Goal: Transaction & Acquisition: Purchase product/service

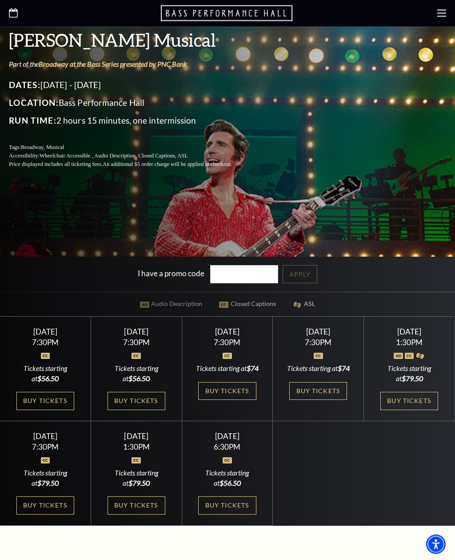
scroll to position [218, 0]
click at [148, 410] on link "Buy Tickets" at bounding box center [137, 401] width 58 height 18
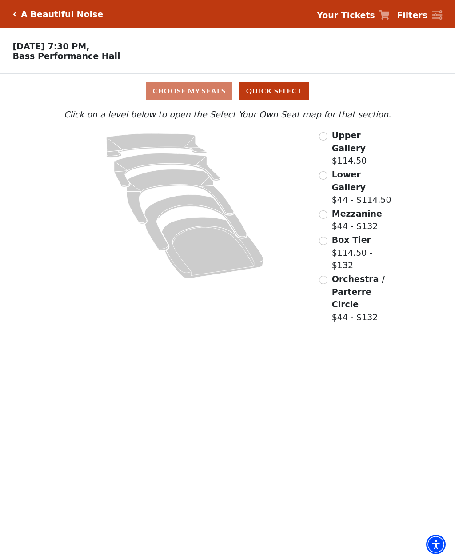
click at [363, 274] on span "Orchestra / Parterre Circle" at bounding box center [358, 291] width 53 height 35
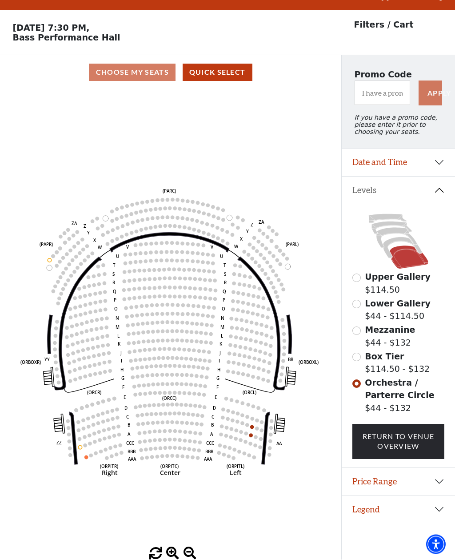
scroll to position [41, 0]
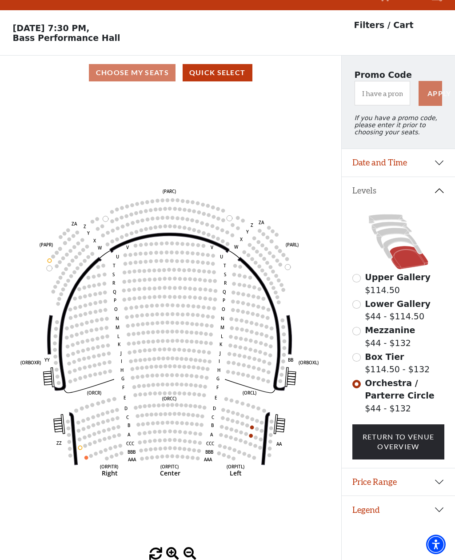
click at [393, 237] on icon at bounding box center [402, 247] width 39 height 21
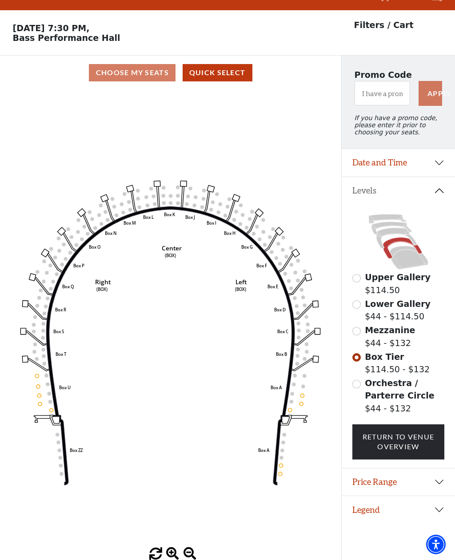
click at [399, 228] on icon at bounding box center [396, 238] width 40 height 20
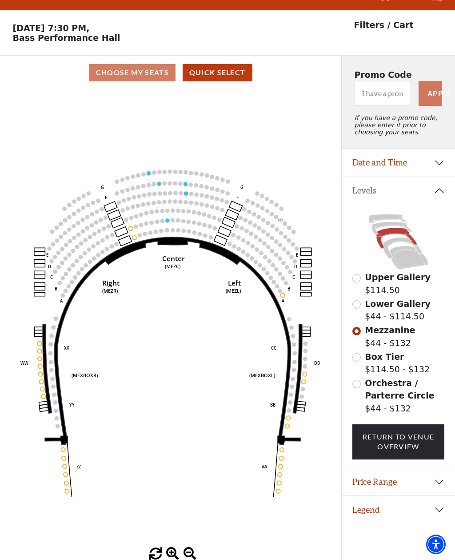
click at [397, 222] on icon at bounding box center [392, 228] width 40 height 13
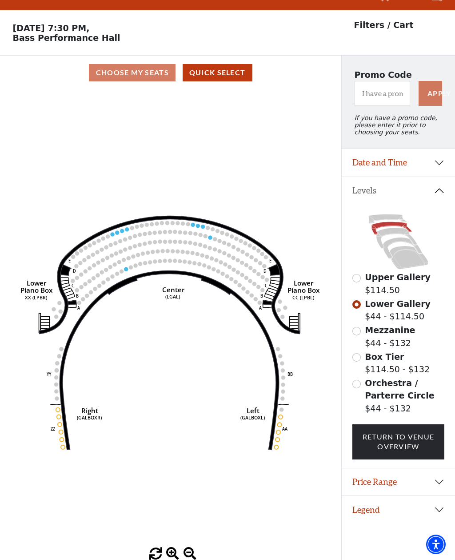
click at [389, 214] on icon at bounding box center [388, 218] width 38 height 9
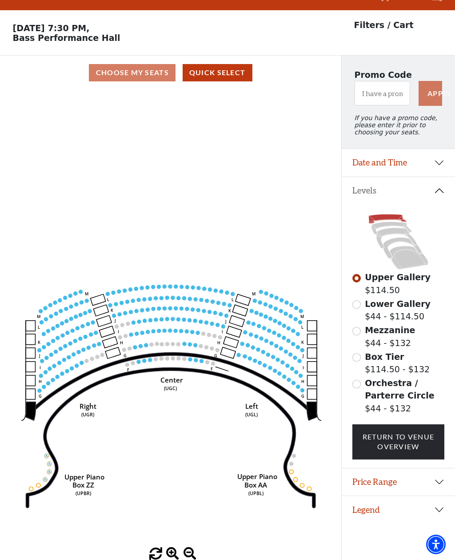
click at [260, 272] on icon "Center (UGC) Right (UGR) Left (UGL) Upper Piano Box ZZ (UPBR) Upper Piano Box A…" at bounding box center [170, 318] width 307 height 457
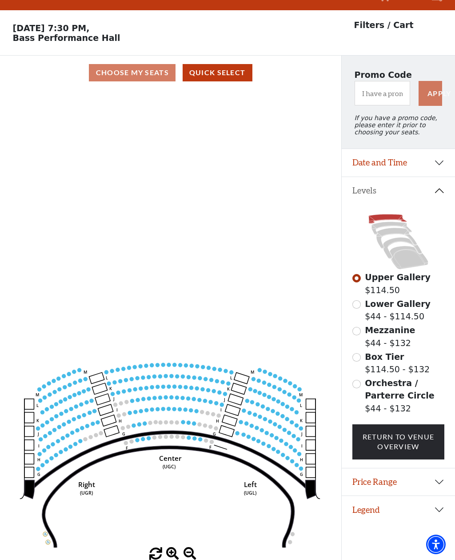
scroll to position [0, 0]
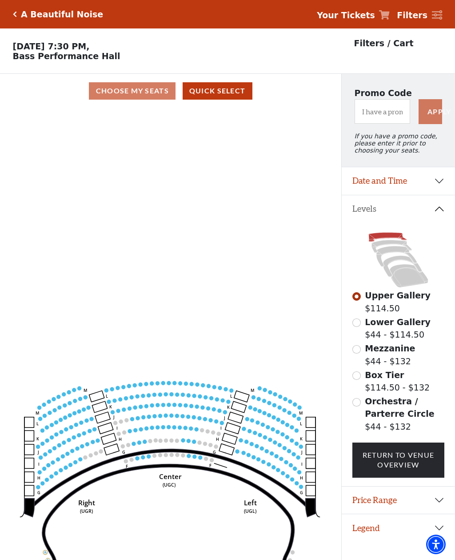
click at [16, 15] on icon "Click here to go back to filters" at bounding box center [15, 14] width 4 height 6
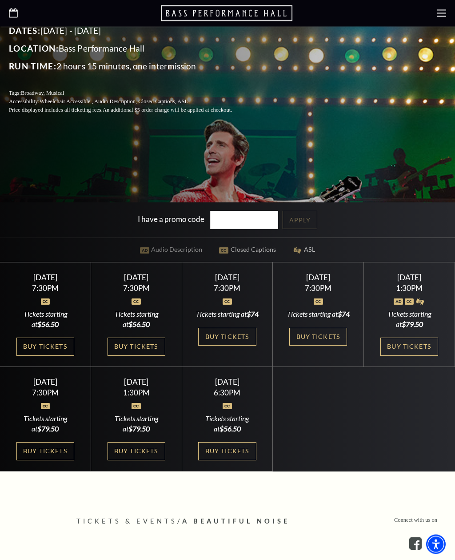
scroll to position [272, 0]
click at [236, 319] on div "Tickets starting at $74" at bounding box center [226, 314] width 69 height 10
click at [237, 346] on link "Buy Tickets" at bounding box center [227, 337] width 58 height 18
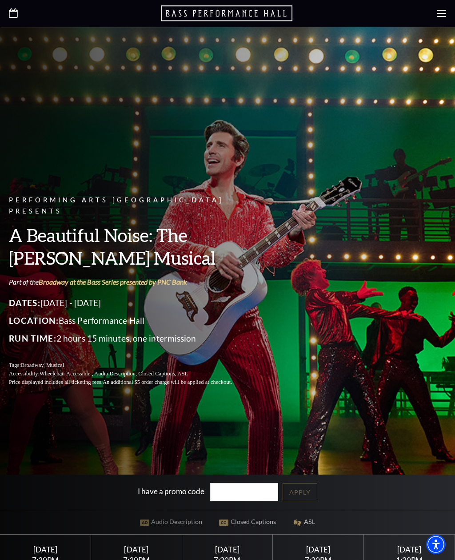
scroll to position [300, 0]
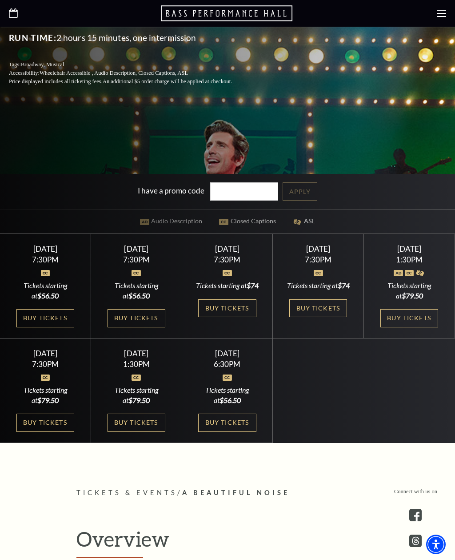
click at [252, 317] on link "Buy Tickets" at bounding box center [227, 308] width 58 height 18
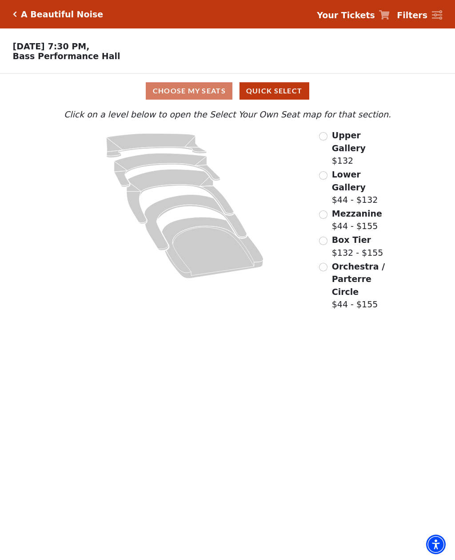
click at [365, 261] on span "Orchestra / Parterre Circle" at bounding box center [358, 278] width 53 height 35
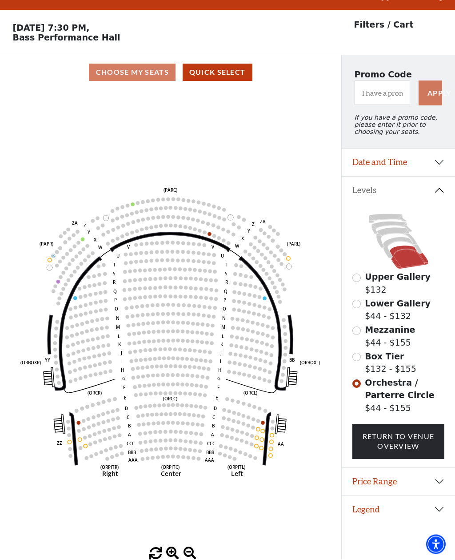
scroll to position [41, 0]
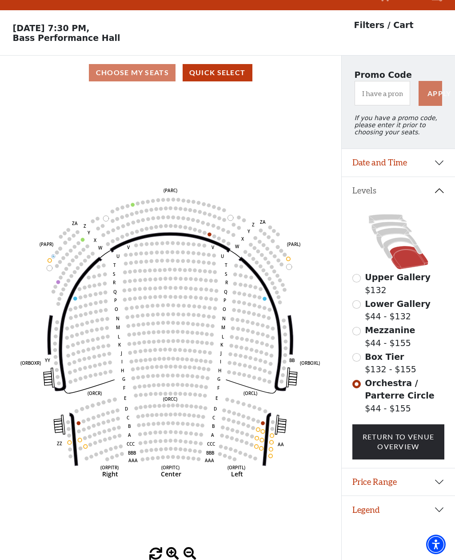
click at [391, 352] on span "Box Tier" at bounding box center [384, 357] width 39 height 10
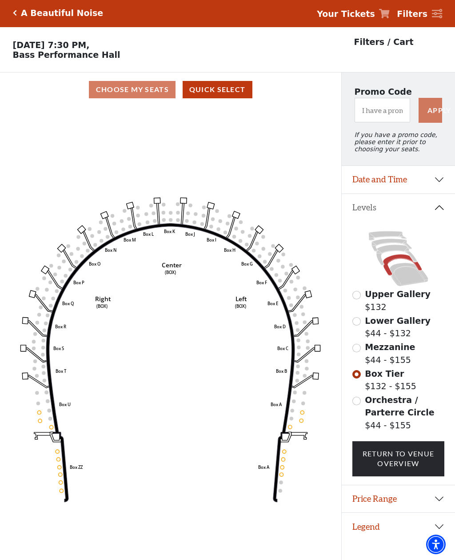
scroll to position [0, 0]
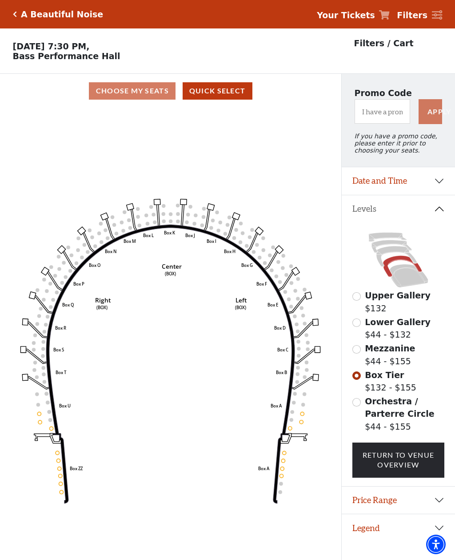
click at [400, 253] on icon at bounding box center [396, 256] width 40 height 20
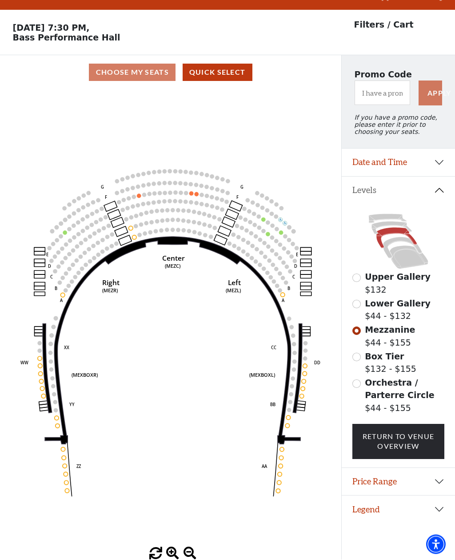
scroll to position [41, 0]
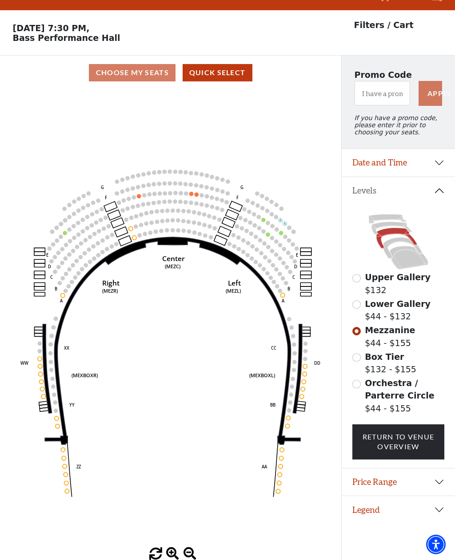
click at [203, 64] on button "Quick Select" at bounding box center [218, 72] width 70 height 17
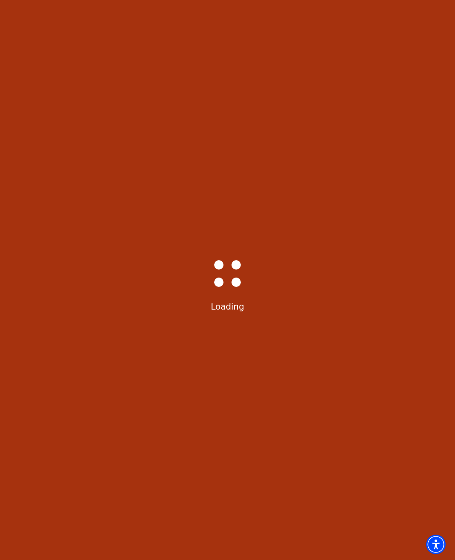
scroll to position [0, 0]
select select "6222"
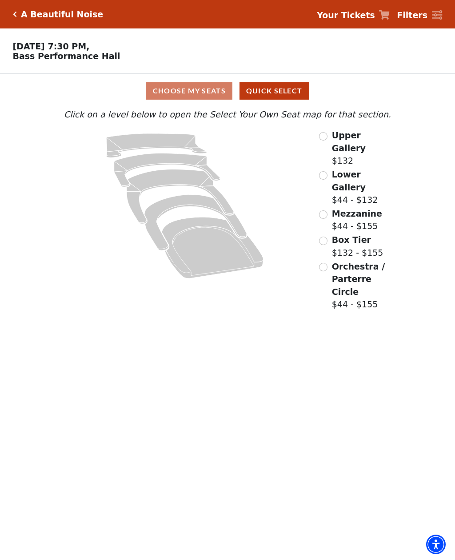
click at [364, 261] on span "Orchestra / Parterre Circle" at bounding box center [358, 278] width 53 height 35
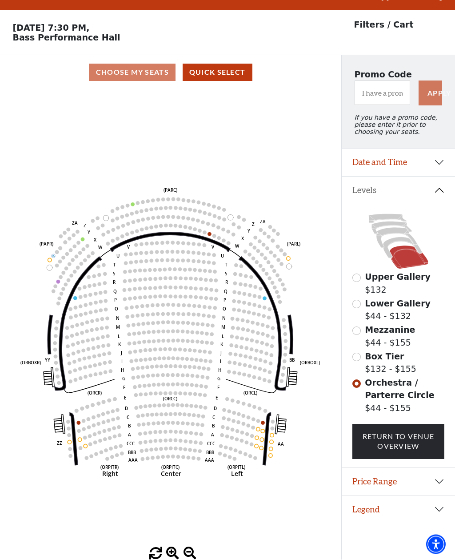
scroll to position [41, 0]
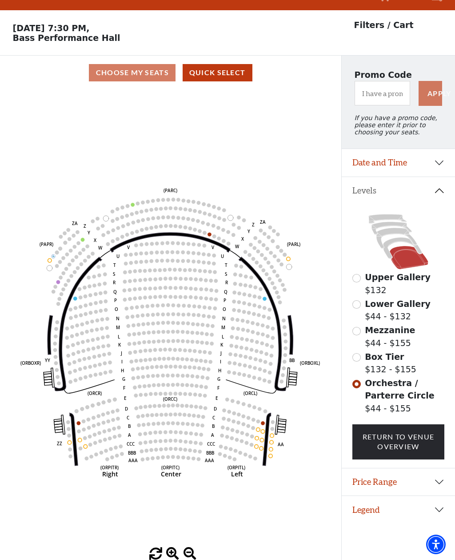
click at [382, 272] on span "Upper Gallery" at bounding box center [398, 277] width 66 height 10
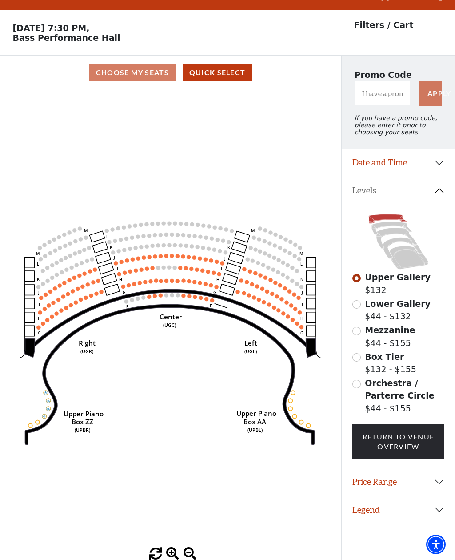
click at [98, 64] on div "Choose My Seats Quick Select" at bounding box center [170, 72] width 341 height 17
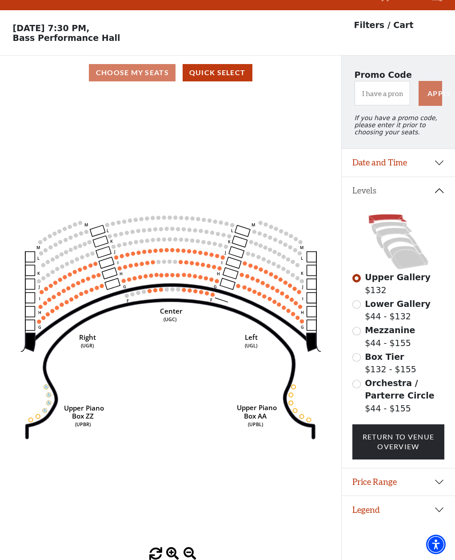
click at [309, 419] on icon at bounding box center [170, 368] width 289 height 140
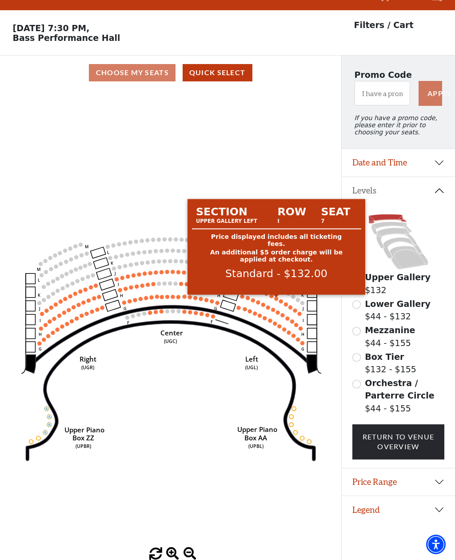
click at [276, 296] on circle at bounding box center [277, 298] width 4 height 4
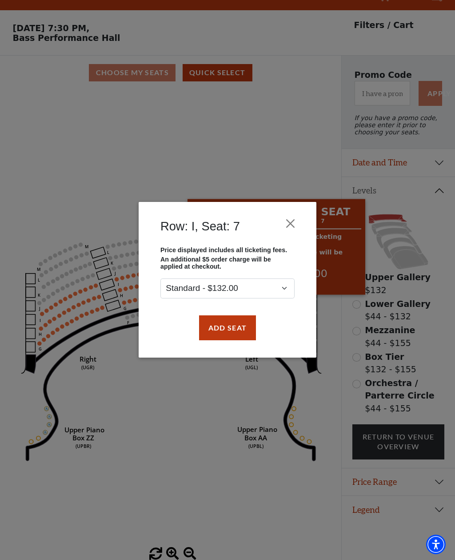
click at [291, 223] on button "Close" at bounding box center [290, 223] width 17 height 17
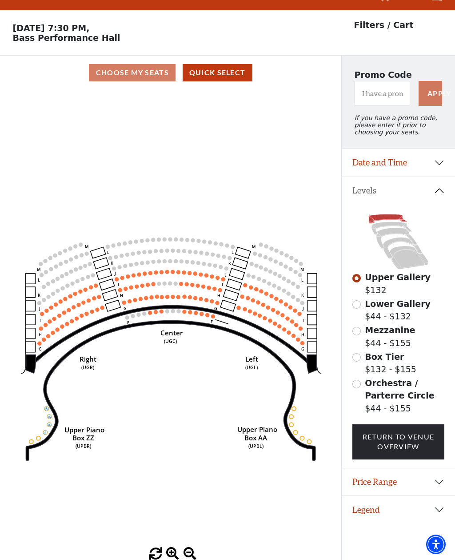
click at [214, 314] on circle at bounding box center [213, 316] width 4 height 4
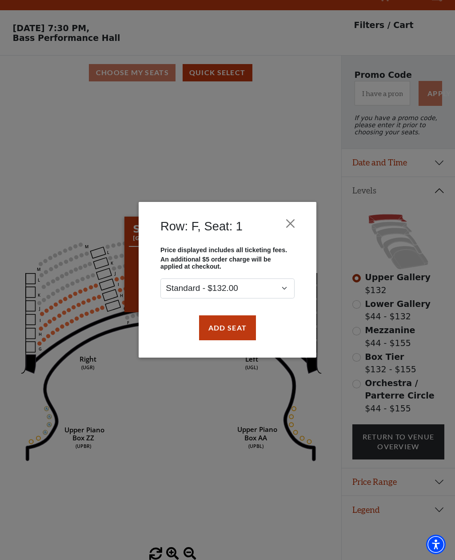
click at [236, 329] on button "Add Seat" at bounding box center [227, 327] width 57 height 25
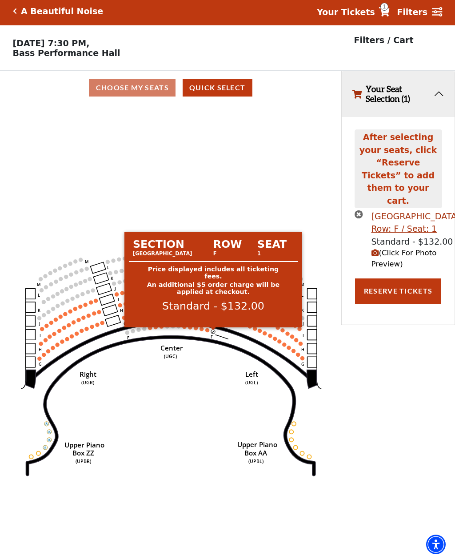
scroll to position [0, 0]
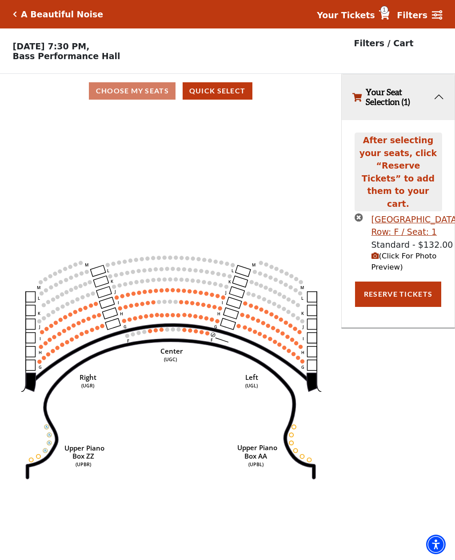
click at [208, 333] on circle at bounding box center [207, 333] width 4 height 4
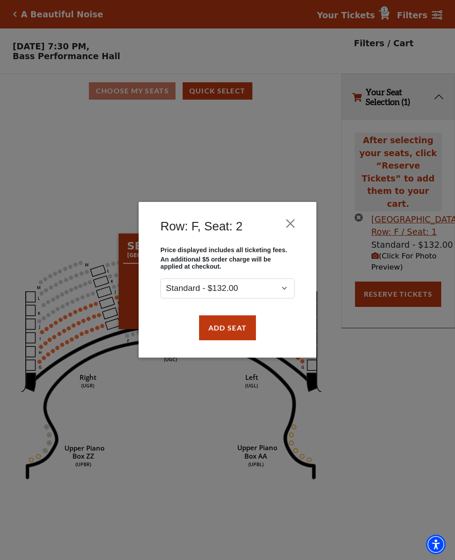
click at [241, 328] on button "Add Seat" at bounding box center [227, 327] width 57 height 25
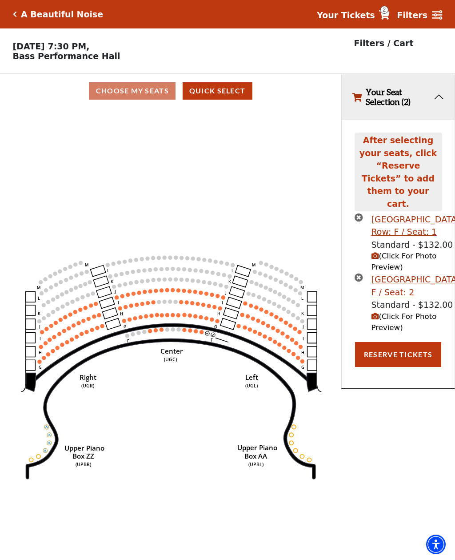
click at [405, 332] on span "(Click For Photo Preview)" at bounding box center [404, 322] width 65 height 20
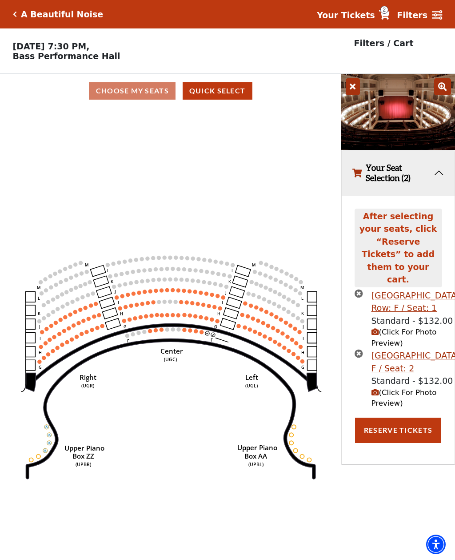
click at [409, 442] on button "Reserve Tickets" at bounding box center [398, 429] width 86 height 25
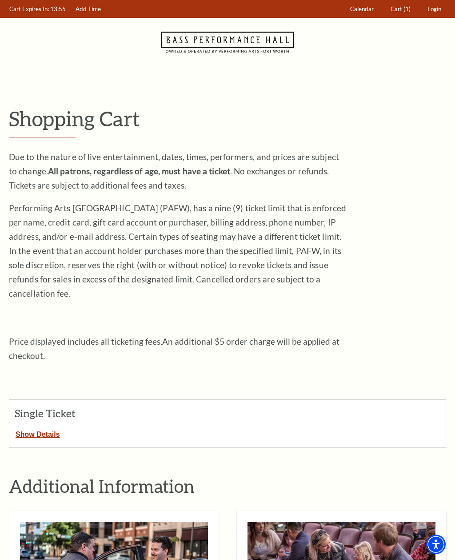
click at [409, 6] on span "(1)" at bounding box center [407, 8] width 7 height 7
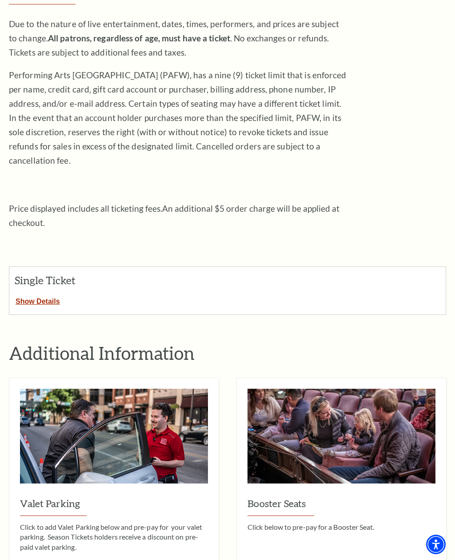
scroll to position [96, 0]
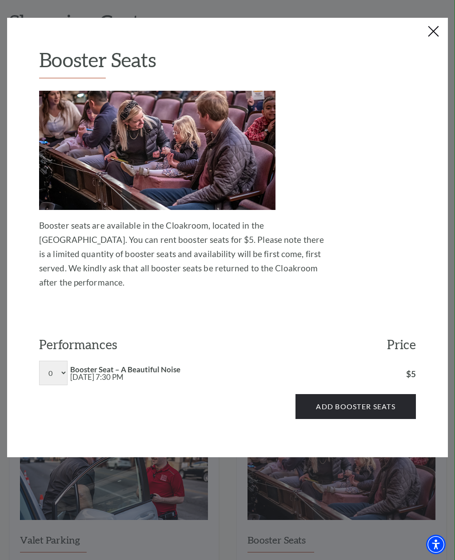
click at [435, 29] on button "Close this dialog window" at bounding box center [434, 32] width 14 height 14
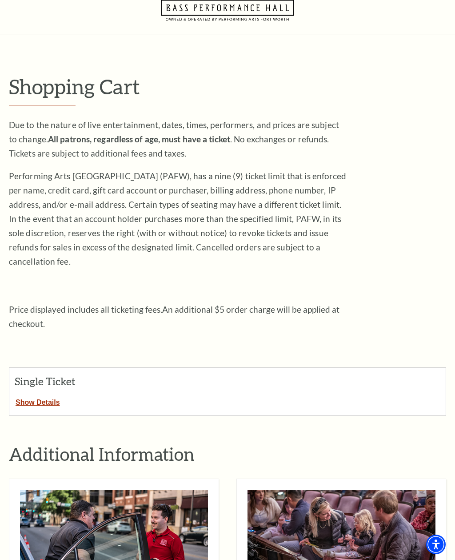
scroll to position [0, 0]
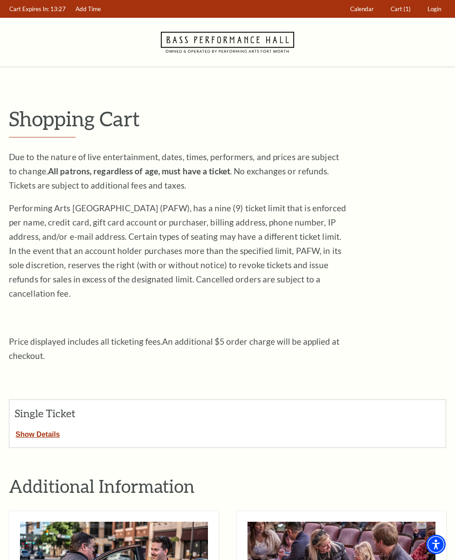
click at [52, 427] on button "Show Details" at bounding box center [37, 433] width 57 height 12
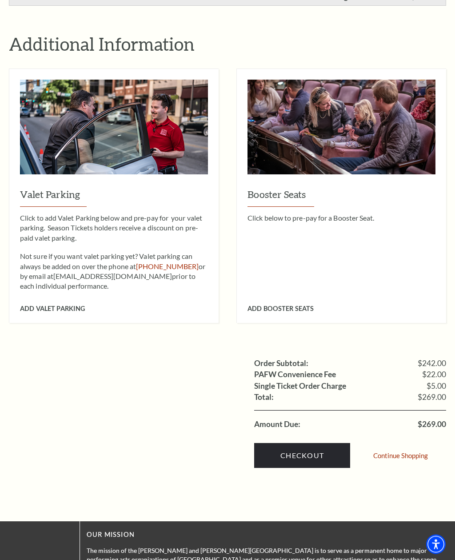
scroll to position [724, 0]
click at [328, 443] on link "Checkout" at bounding box center [302, 455] width 96 height 25
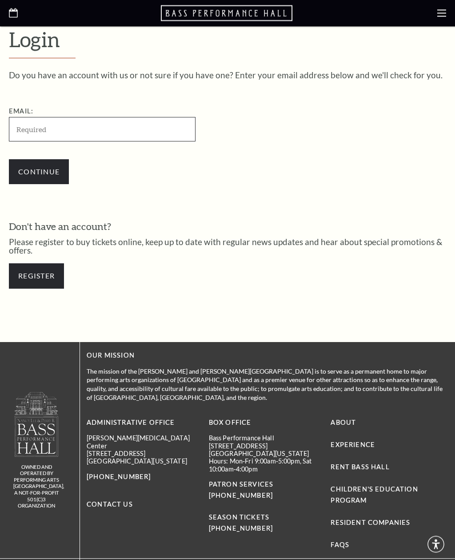
scroll to position [233, 0]
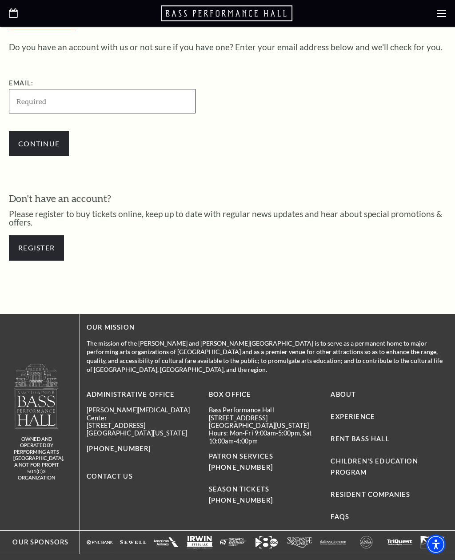
click at [159, 108] on input "Email:" at bounding box center [102, 101] width 187 height 24
type input "rinally@OUTLOOK.COM"
click at [56, 150] on input "Continue" at bounding box center [39, 143] width 60 height 25
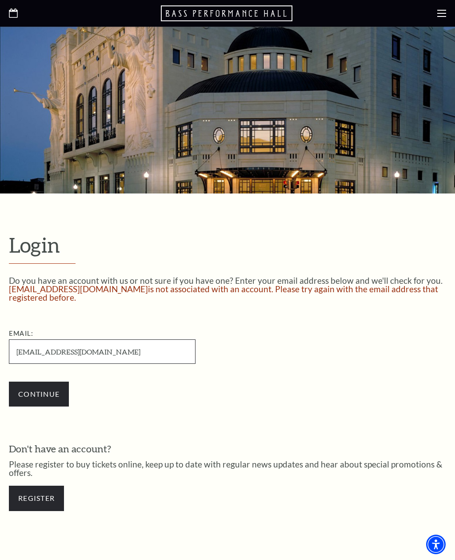
click at [174, 344] on input "[EMAIL_ADDRESS][DOMAIN_NAME]" at bounding box center [102, 351] width 187 height 24
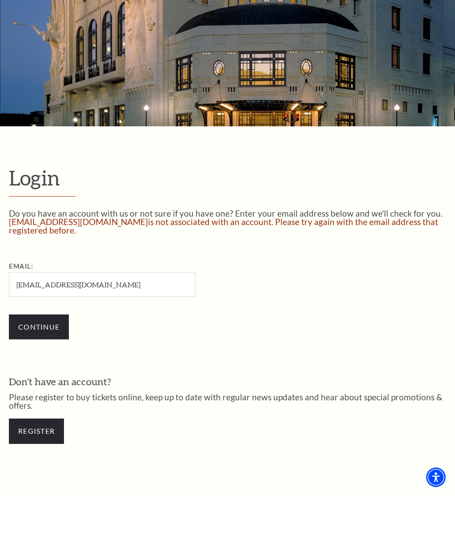
click at [49, 381] on input "Continue" at bounding box center [39, 393] width 60 height 25
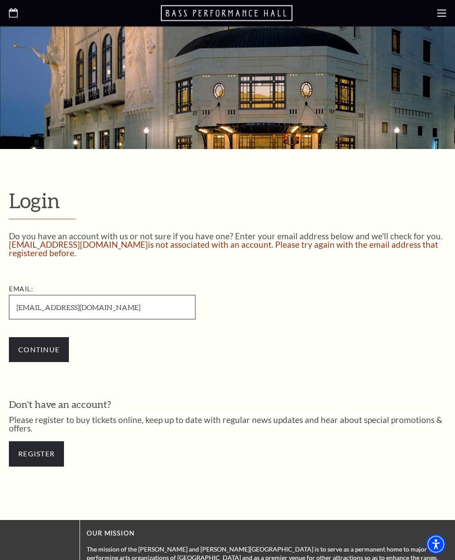
scroll to position [44, 0]
click at [53, 464] on link "Register" at bounding box center [36, 453] width 55 height 25
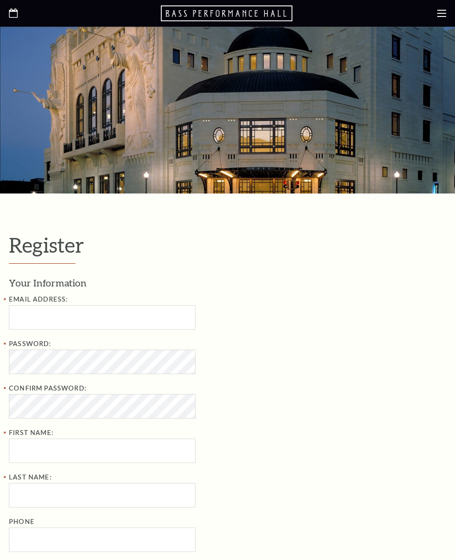
select select "1"
select select "[GEOGRAPHIC_DATA]"
click at [163, 321] on input "Email Address:" at bounding box center [102, 317] width 187 height 24
type input "rinally@outlook.com"
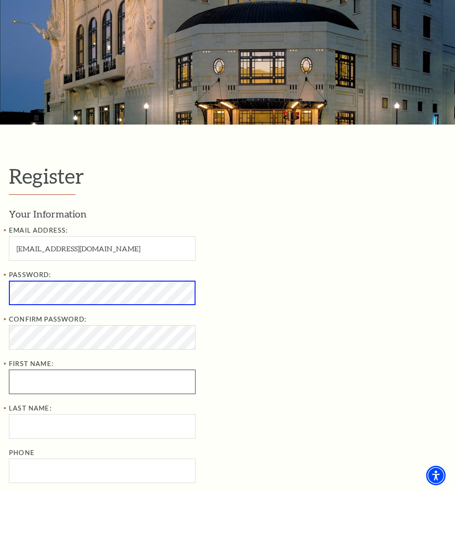
click at [163, 438] on input "First Name:" at bounding box center [102, 450] width 187 height 24
type input "Rafael"
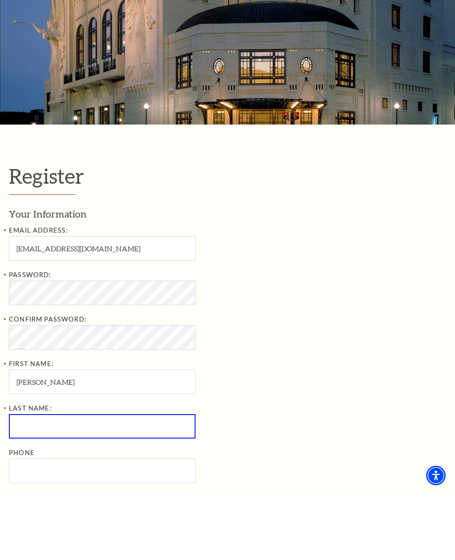
type input "Dominguez"
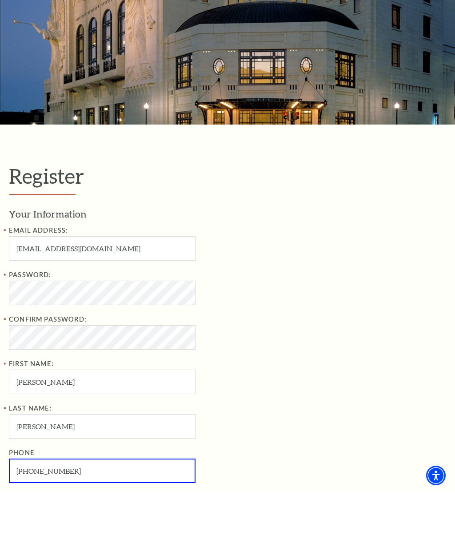
type input "719-659-5396"
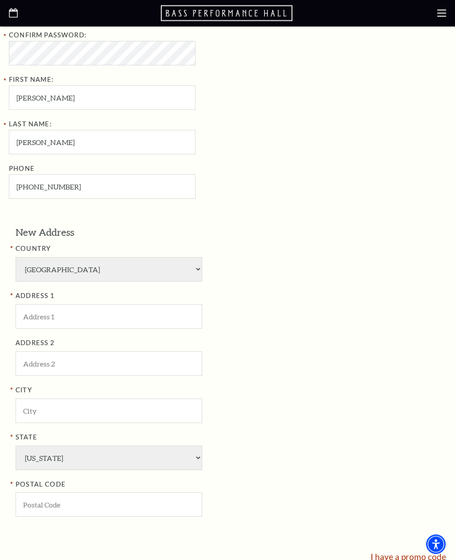
scroll to position [354, 0]
click at [165, 307] on input "ADDRESS 1" at bounding box center [109, 315] width 187 height 24
type input "2209 Winding Creek Circle"
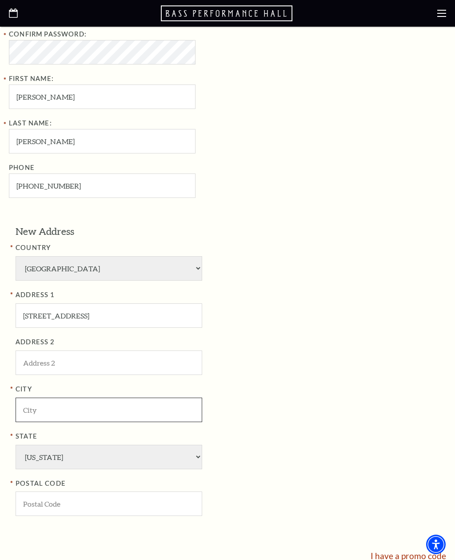
type input "Fort Worth"
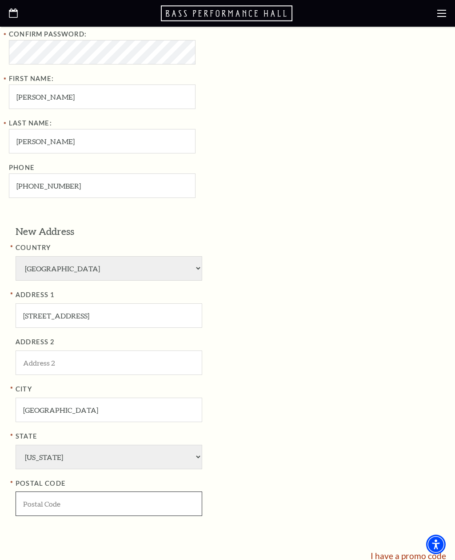
type input "76008"
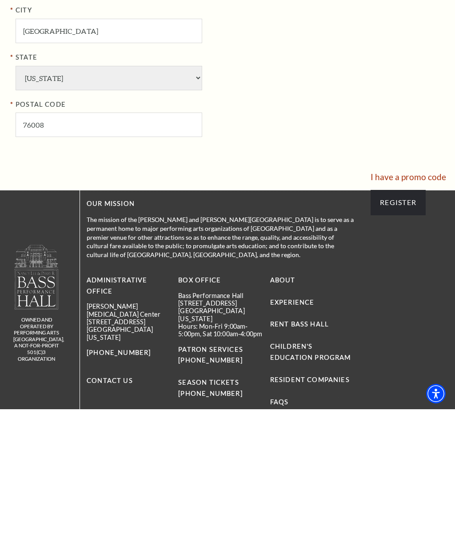
scroll to position [583, 0]
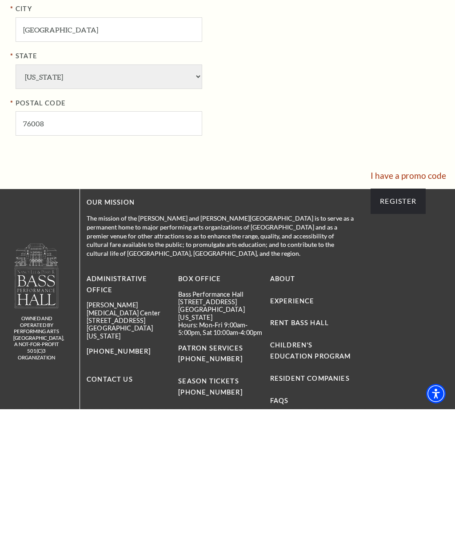
click at [403, 339] on input "Register" at bounding box center [398, 351] width 55 height 25
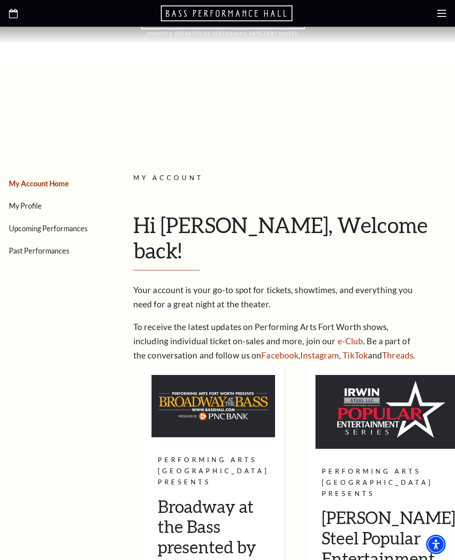
click at [443, 11] on use at bounding box center [441, 13] width 9 height 7
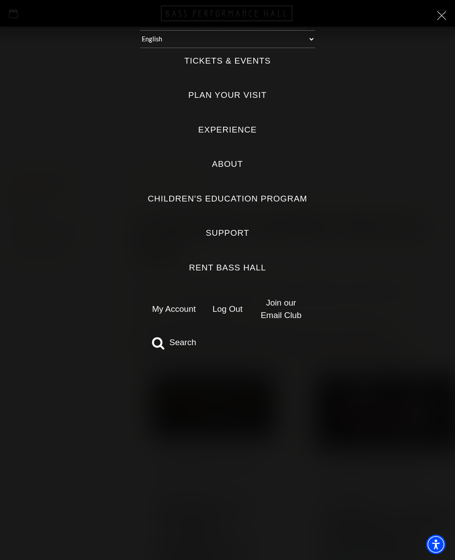
click at [190, 304] on link "My Account" at bounding box center [174, 308] width 44 height 9
click at [187, 304] on link "My Account" at bounding box center [174, 308] width 44 height 9
click at [183, 304] on link "My Account" at bounding box center [174, 308] width 44 height 9
click at [182, 304] on link "My Account" at bounding box center [174, 308] width 44 height 9
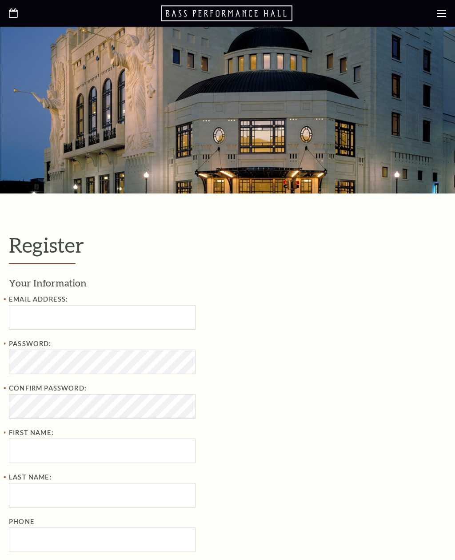
select select "1"
select select "[GEOGRAPHIC_DATA]"
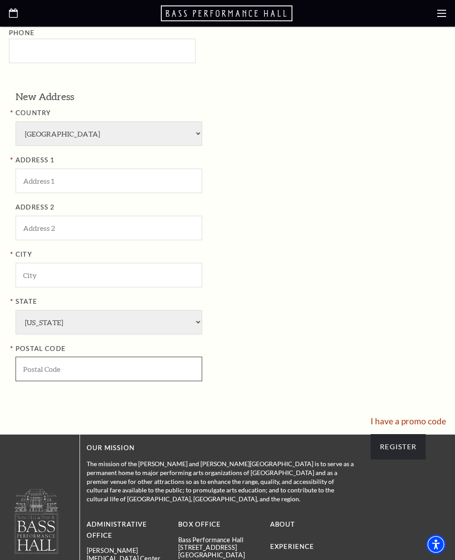
click at [190, 356] on input "POSTAL CODE" at bounding box center [109, 368] width 187 height 24
type input "76008"
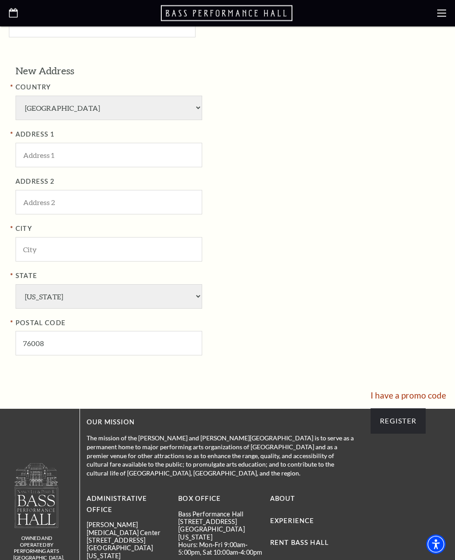
scroll to position [616, 0]
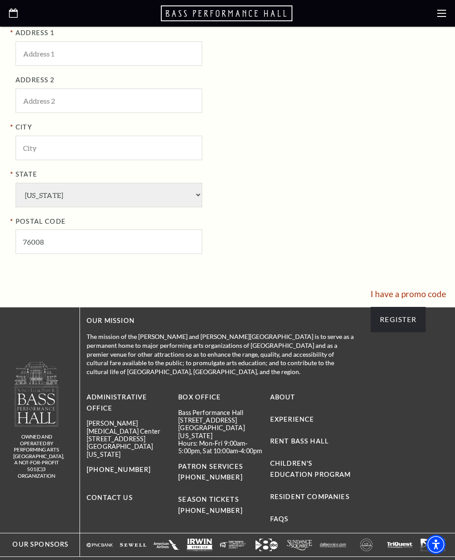
click at [396, 307] on input "Register" at bounding box center [398, 319] width 55 height 25
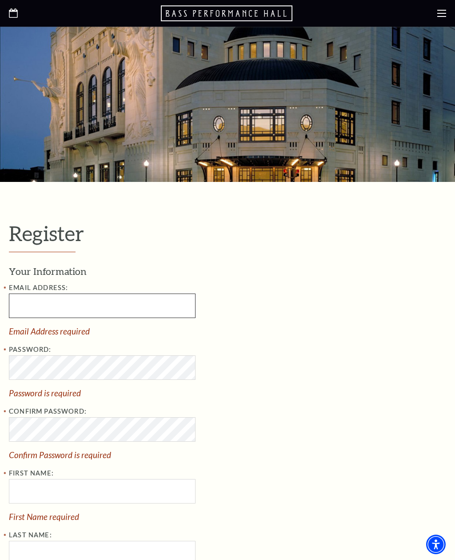
scroll to position [0, 0]
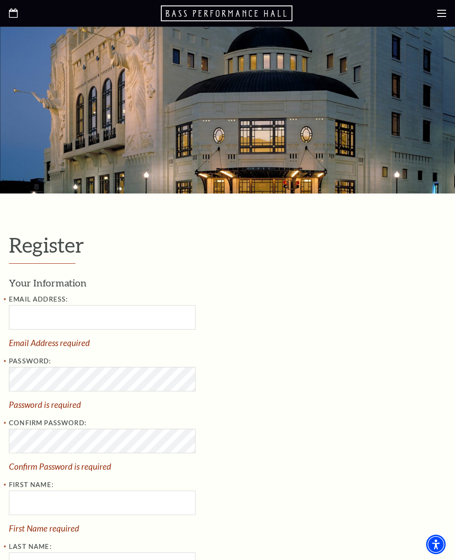
click at [438, 16] on use at bounding box center [441, 13] width 9 height 7
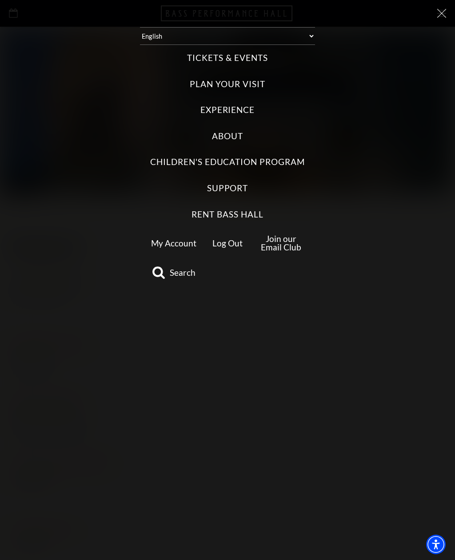
click at [441, 16] on icon at bounding box center [441, 13] width 9 height 9
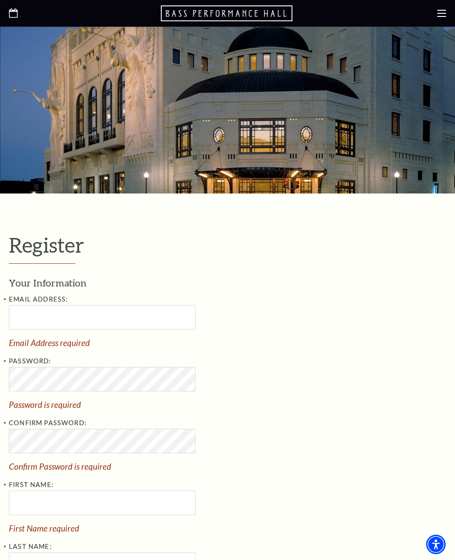
click at [437, 17] on use at bounding box center [441, 13] width 9 height 7
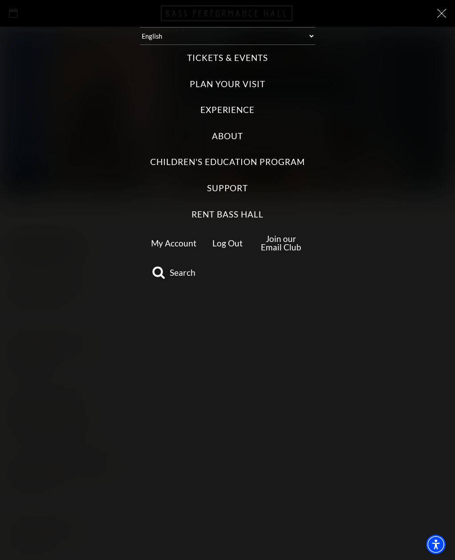
click at [236, 238] on link "Log Out" at bounding box center [227, 243] width 30 height 10
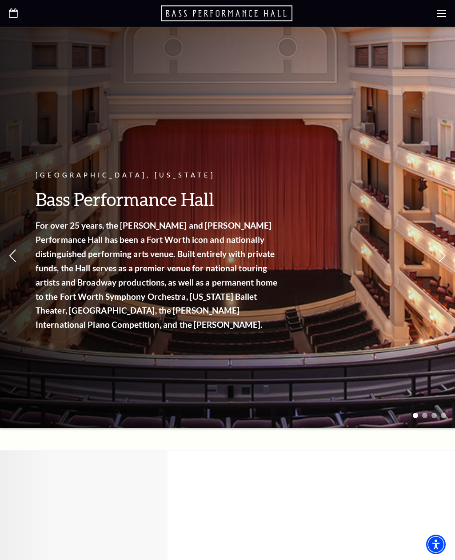
click at [440, 12] on icon at bounding box center [441, 13] width 9 height 9
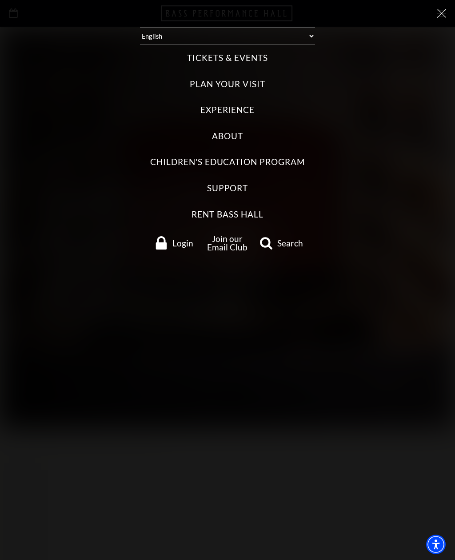
click at [182, 239] on span "Login" at bounding box center [182, 243] width 21 height 8
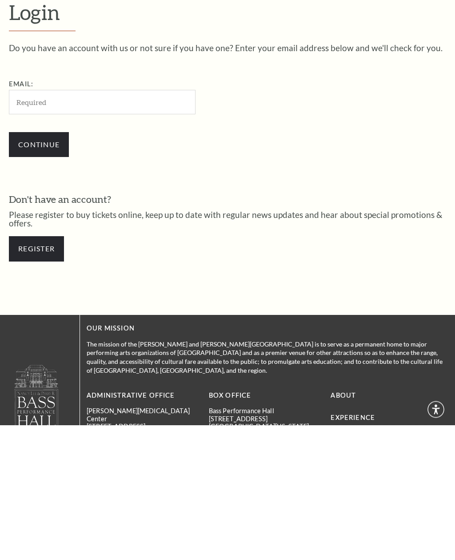
scroll to position [98, 0]
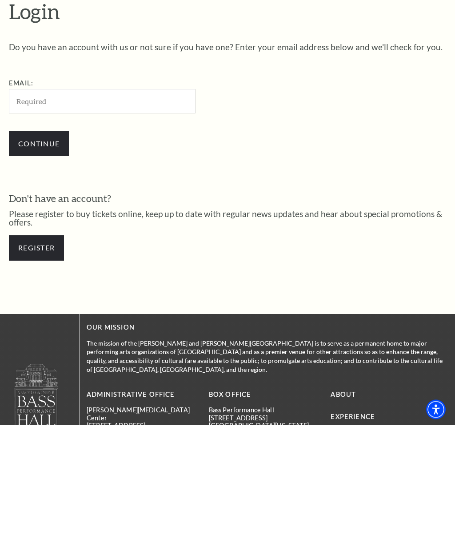
click at [168, 224] on input "Email:" at bounding box center [102, 236] width 187 height 24
click at [167, 224] on input "Email:" at bounding box center [102, 236] width 187 height 24
type input "[EMAIL_ADDRESS][DOMAIN_NAME]"
click at [39, 266] on input "Continue" at bounding box center [39, 278] width 60 height 25
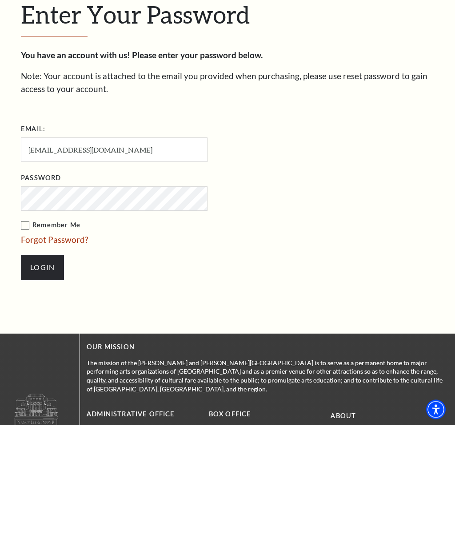
scroll to position [277, 0]
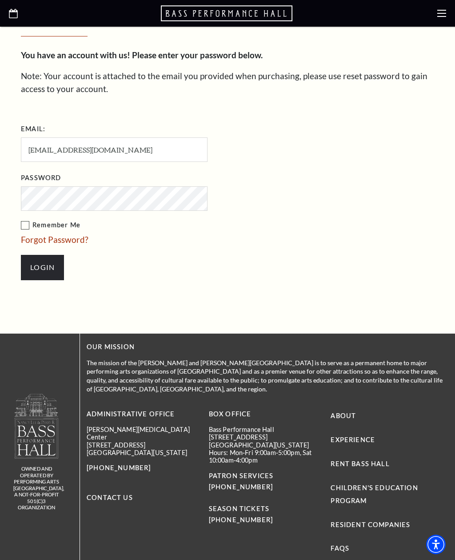
click at [52, 261] on input "Login" at bounding box center [42, 267] width 43 height 25
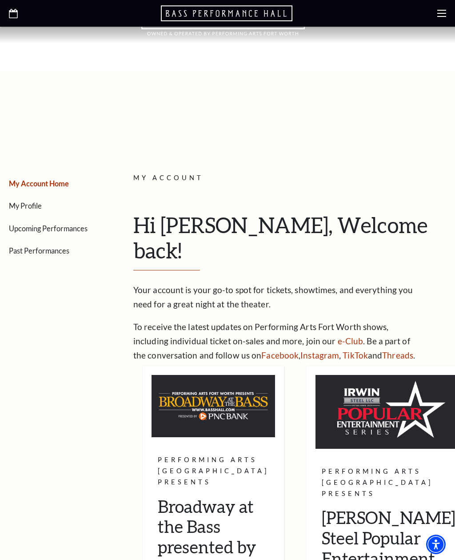
click at [51, 253] on link "Past Performances" at bounding box center [39, 250] width 60 height 8
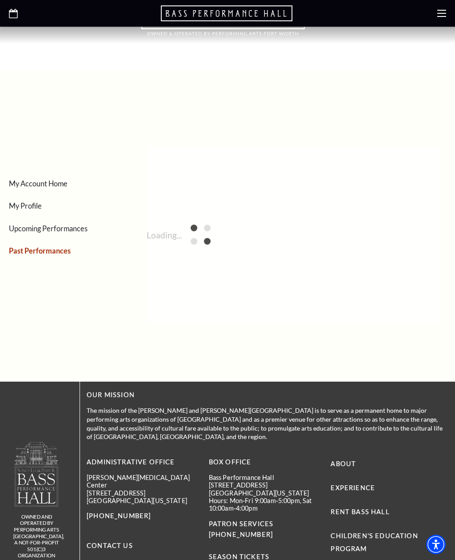
click at [61, 247] on link "Past Performances" at bounding box center [40, 250] width 62 height 8
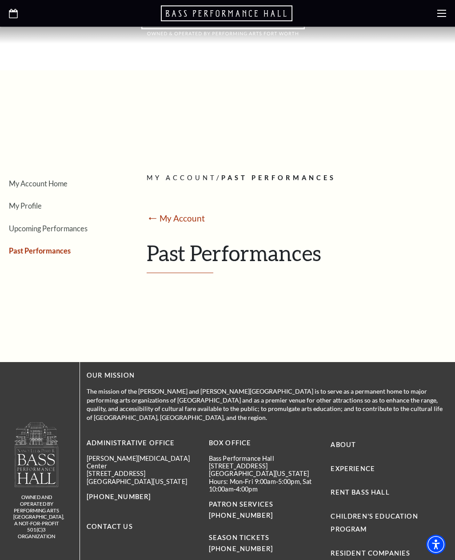
click at [59, 227] on link "Upcoming Performances" at bounding box center [48, 228] width 79 height 8
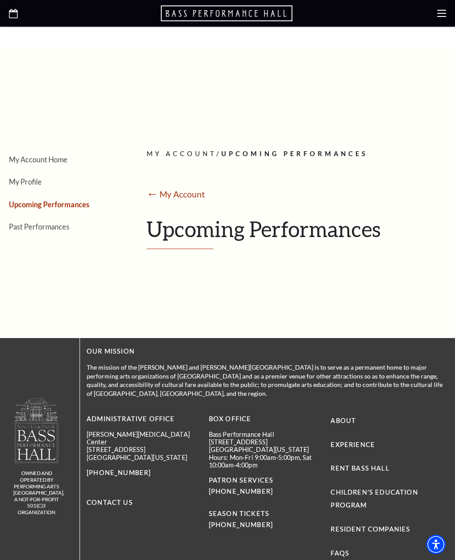
scroll to position [28, 0]
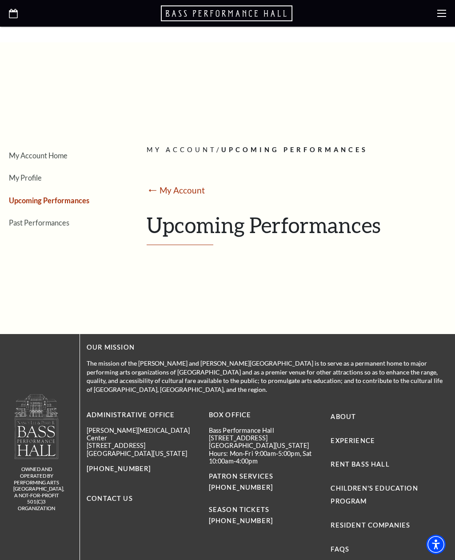
click at [296, 140] on div "Loading... My Account / Upcoming Performances ⭠ My Account Upcoming Performances" at bounding box center [293, 196] width 306 height 185
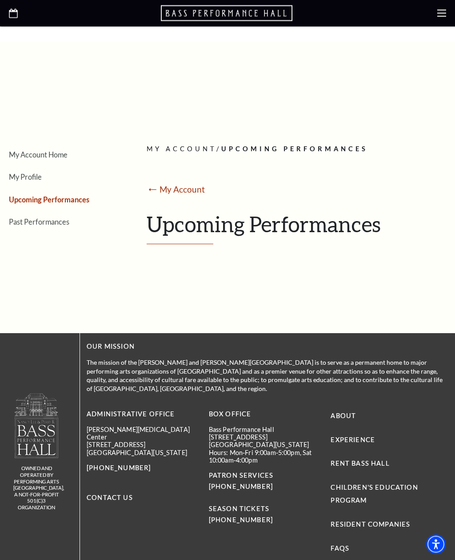
scroll to position [0, 0]
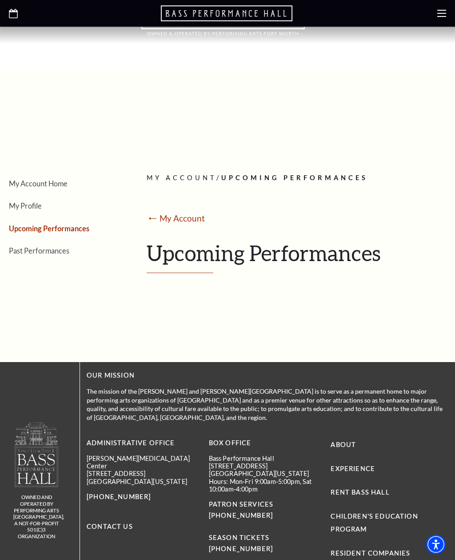
click at [54, 185] on link "My Account Home" at bounding box center [38, 183] width 59 height 8
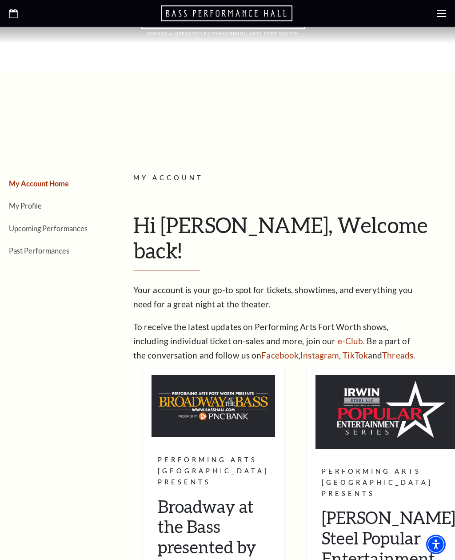
click at [36, 204] on link "My Profile" at bounding box center [25, 205] width 33 height 8
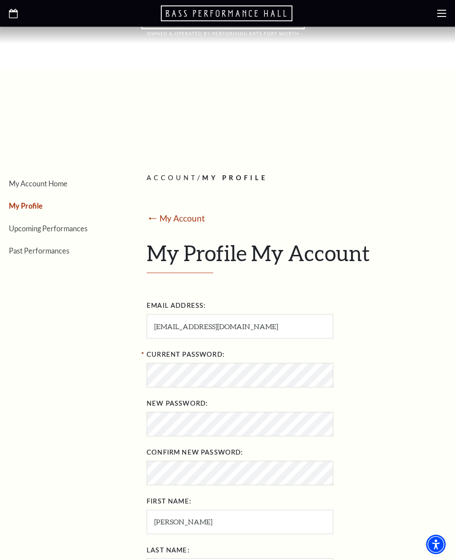
click at [73, 225] on link "Upcoming Performances" at bounding box center [48, 228] width 79 height 8
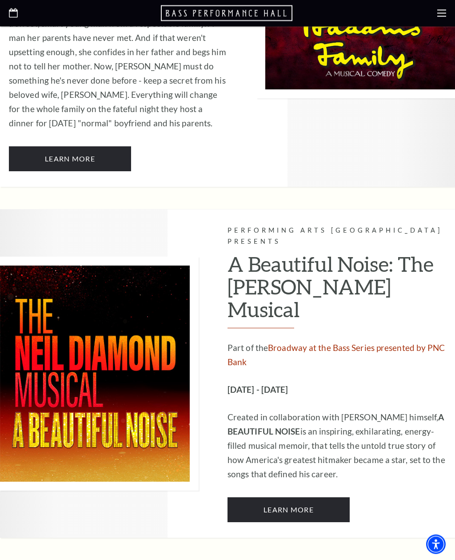
scroll to position [1060, 0]
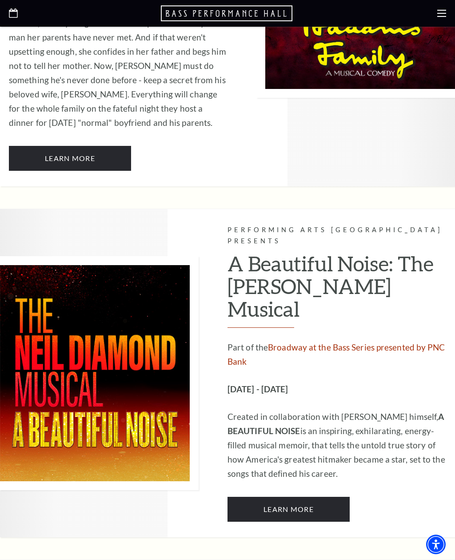
click at [313, 496] on link "Learn More" at bounding box center [289, 508] width 122 height 25
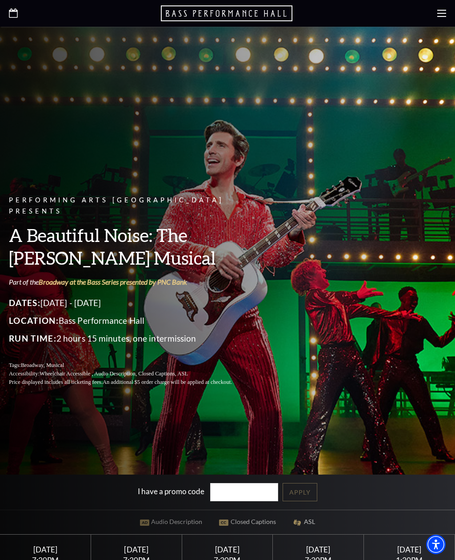
click at [202, 240] on h3 "A Beautiful Noise: The [PERSON_NAME] Musical" at bounding box center [131, 246] width 244 height 45
click at [182, 286] on link "Broadway at the Bass Series presented by PNC Bank" at bounding box center [113, 281] width 148 height 8
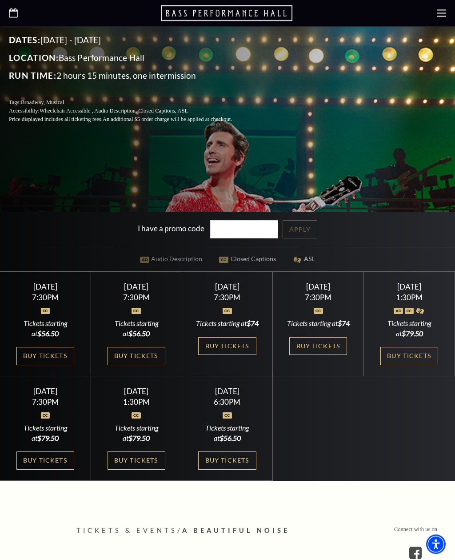
scroll to position [263, 0]
click at [247, 355] on link "Buy Tickets" at bounding box center [227, 346] width 58 height 18
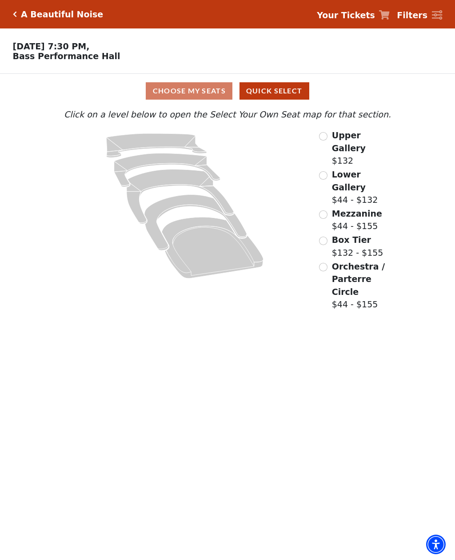
click at [341, 149] on label "Upper Gallery $132" at bounding box center [362, 148] width 60 height 38
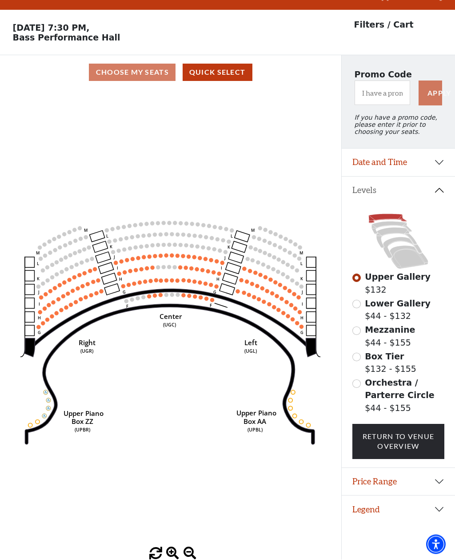
scroll to position [41, 0]
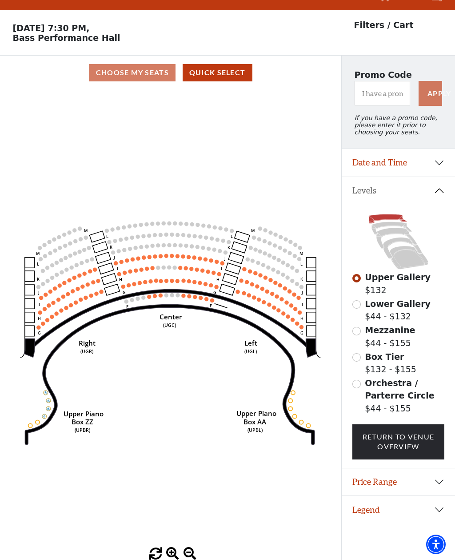
click at [212, 275] on icon "Center (UGC) Right (UGR) Left (UGL) Upper Piano Box ZZ (UPBR) Upper Piano Box A…" at bounding box center [170, 318] width 307 height 457
click at [212, 289] on icon at bounding box center [171, 318] width 279 height 59
click at [213, 289] on icon at bounding box center [171, 318] width 279 height 59
click at [212, 289] on icon at bounding box center [171, 318] width 279 height 59
click at [211, 298] on circle at bounding box center [212, 300] width 4 height 4
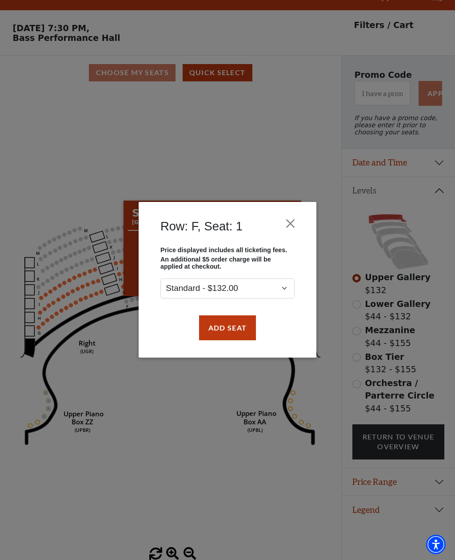
click at [243, 328] on button "Add Seat" at bounding box center [227, 327] width 57 height 25
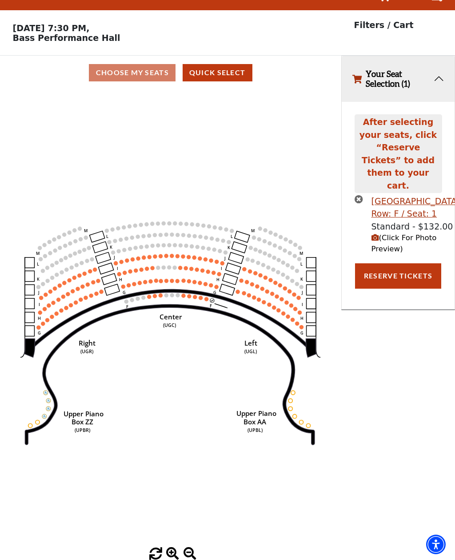
click at [207, 297] on circle at bounding box center [206, 299] width 4 height 4
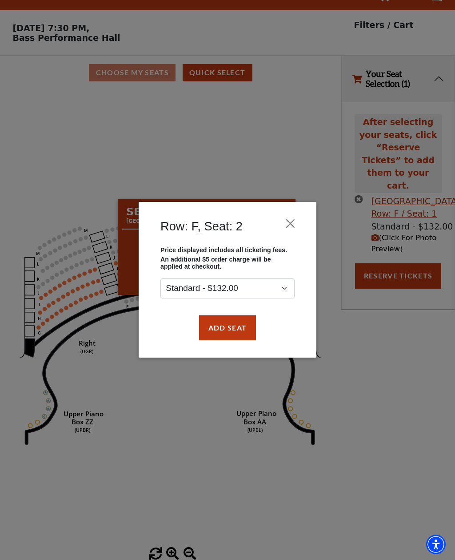
click at [229, 330] on button "Add Seat" at bounding box center [227, 327] width 57 height 25
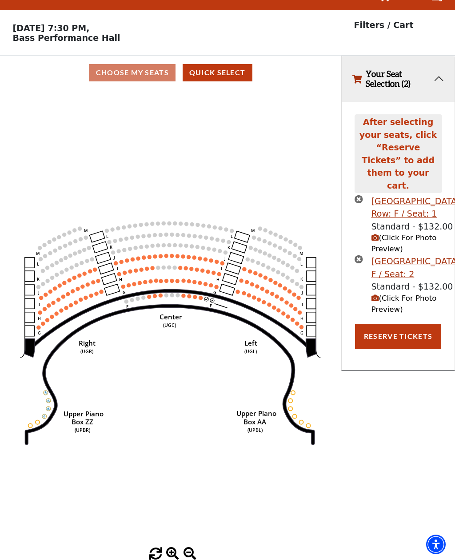
click at [402, 332] on button "Reserve Tickets" at bounding box center [398, 336] width 86 height 25
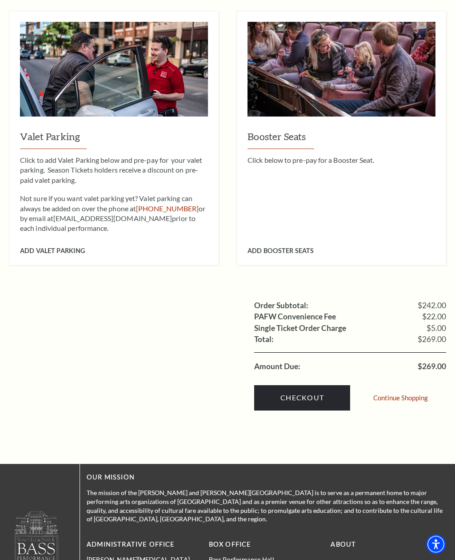
scroll to position [500, 0]
click at [318, 385] on link "Checkout" at bounding box center [302, 397] width 96 height 25
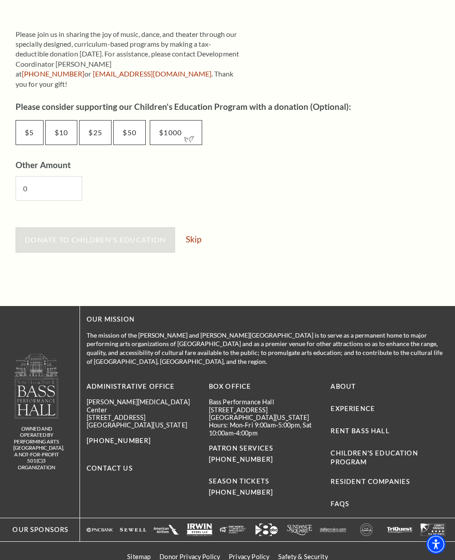
scroll to position [449, 0]
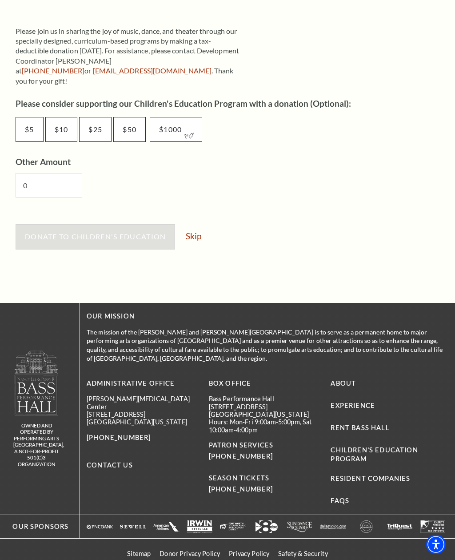
click at [199, 232] on link "Skip" at bounding box center [194, 236] width 16 height 8
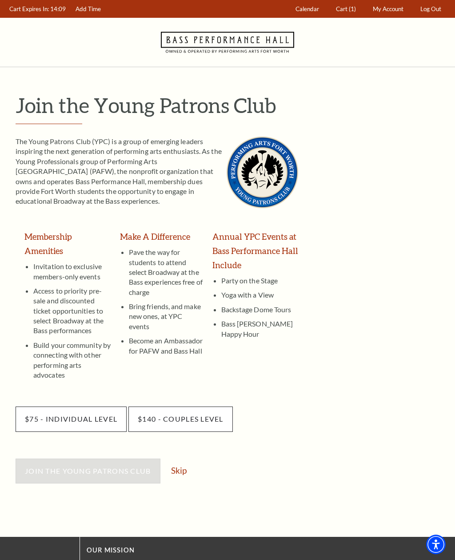
click at [187, 458] on div "Join the Young Patrons Club Skip" at bounding box center [231, 475] width 431 height 34
click at [183, 466] on link "Skip" at bounding box center [179, 470] width 16 height 8
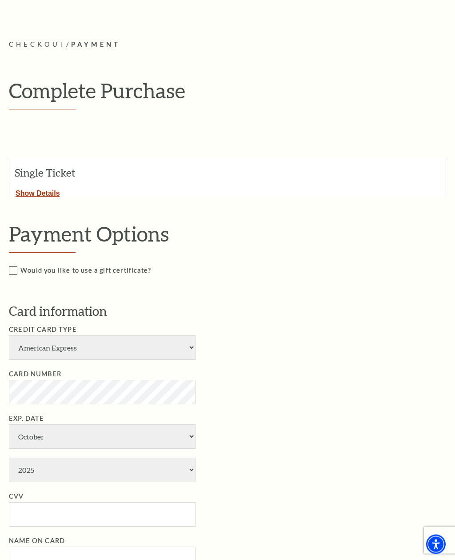
scroll to position [68, 0]
click at [190, 340] on select "American Express Visa Master Card Discover" at bounding box center [102, 347] width 187 height 24
select select "24"
select select "1"
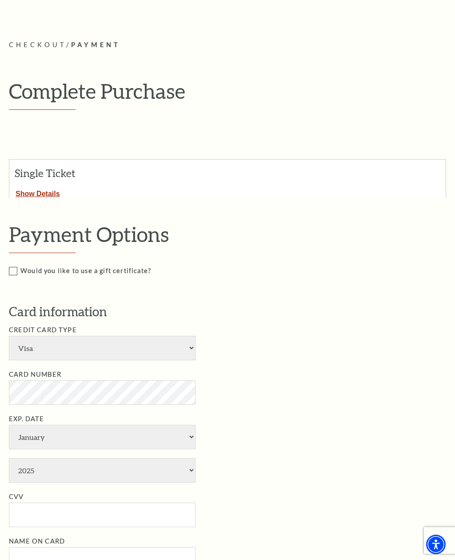
select select "2030"
type input "869"
type input "Rafael Dominguez"
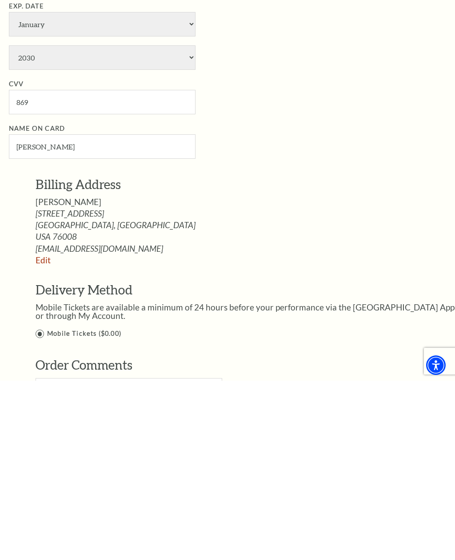
scroll to position [301, 0]
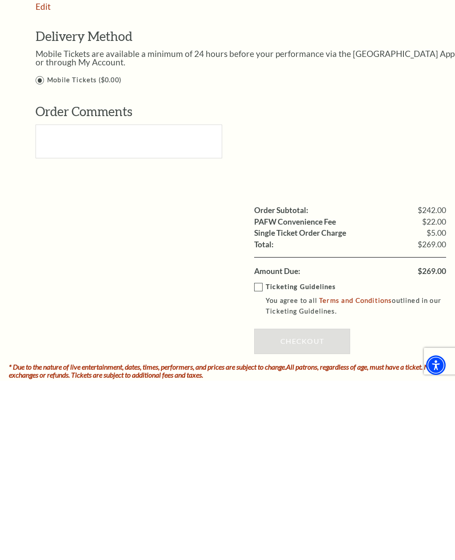
click at [260, 460] on label "Ticketing Guidelines You agree to all Terms and Conditions outlined in our Tick…" at bounding box center [356, 478] width 205 height 36
click at [0, 0] on input "Ticketing Guidelines You agree to all Terms and Conditions outlined in our Tick…" at bounding box center [0, 0] width 0 height 0
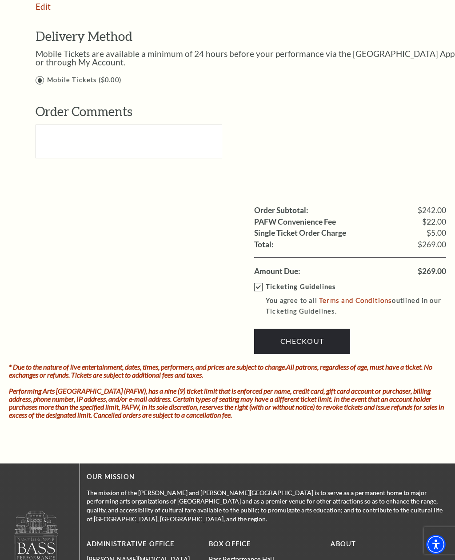
click at [322, 328] on link "Checkout" at bounding box center [302, 340] width 96 height 25
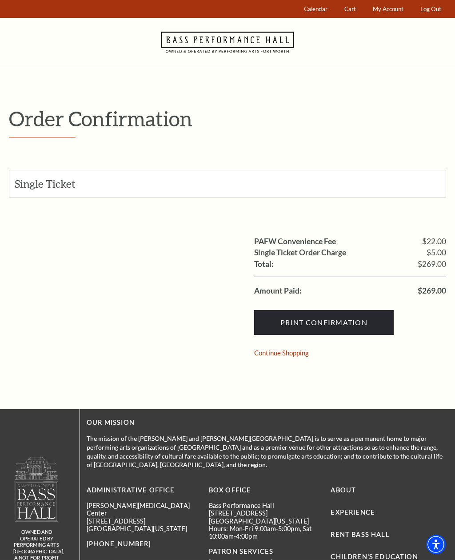
click at [392, 6] on span "My Account" at bounding box center [388, 8] width 31 height 7
